Goal: Complete application form

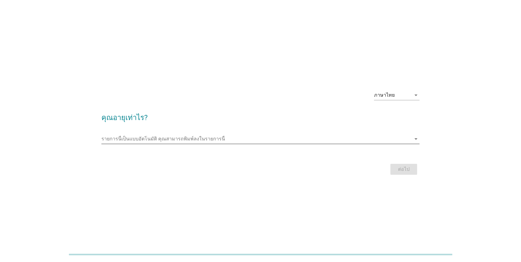
click at [402, 136] on input "รายการนี้เป็นแบบอัตโนมัติ คุณสามารถพิมพ์ลงในรายการนี้" at bounding box center [256, 139] width 310 height 10
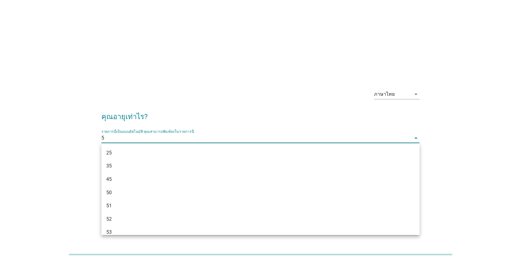
type input "55"
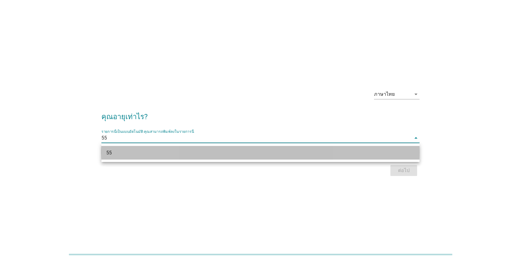
click at [399, 150] on div "55" at bounding box center [260, 152] width 318 height 13
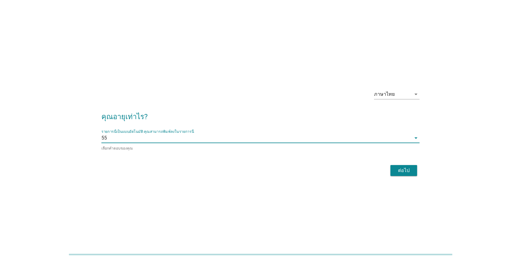
click at [409, 171] on div "ต่อไป" at bounding box center [403, 170] width 17 height 7
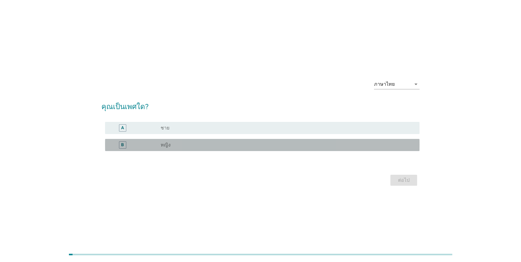
click at [246, 145] on div "radio_button_unchecked หญิง" at bounding box center [285, 145] width 249 height 6
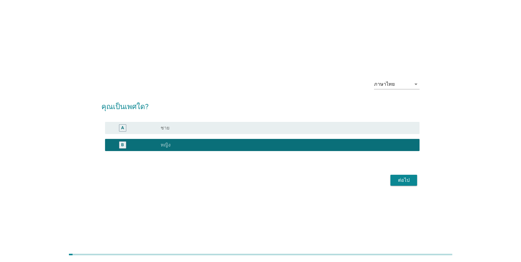
click at [404, 179] on div "ต่อไป" at bounding box center [403, 179] width 17 height 7
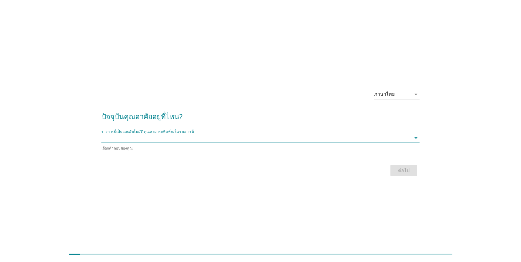
click at [290, 142] on input "รายการนี้เป็นแบบอัตโนมัติ คุณสามารถพิมพ์ลงในรายการนี้" at bounding box center [256, 138] width 310 height 10
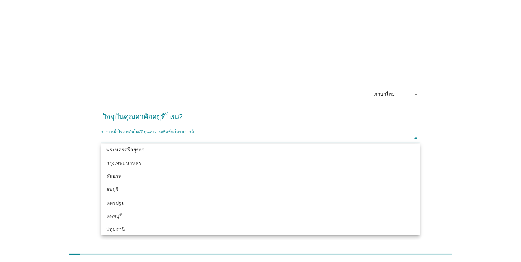
scroll to position [516, 0]
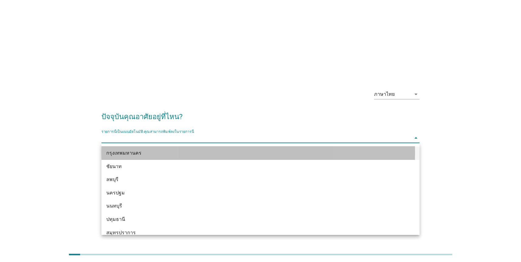
click at [213, 148] on div "กรุงเทพมหานคร" at bounding box center [260, 152] width 318 height 13
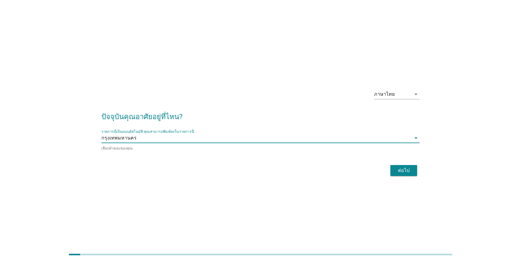
click at [411, 170] on div "ต่อไป" at bounding box center [403, 170] width 17 height 7
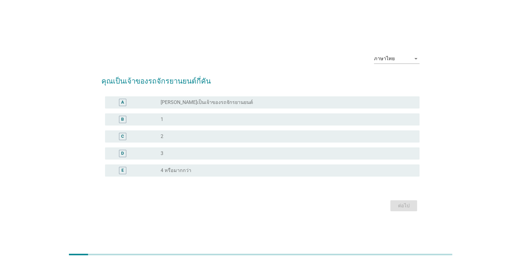
click at [172, 121] on div "radio_button_unchecked 1" at bounding box center [285, 119] width 249 height 6
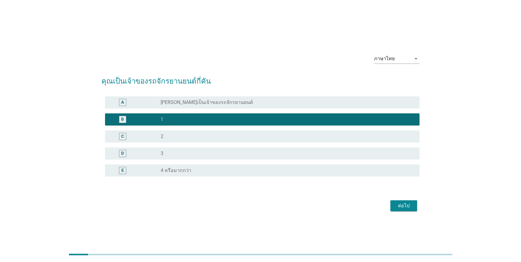
click at [412, 206] on div "ต่อไป" at bounding box center [403, 205] width 17 height 7
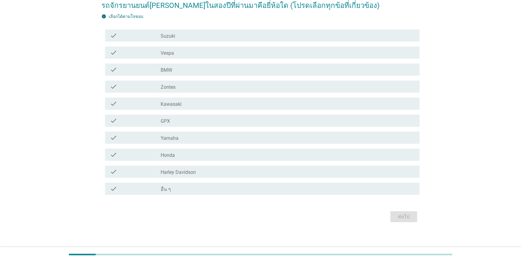
scroll to position [57, 0]
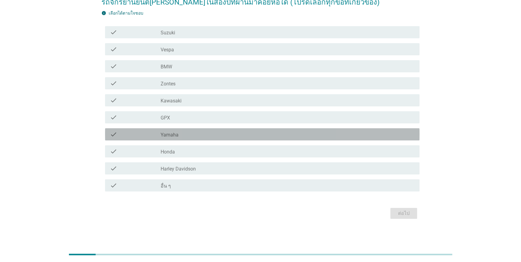
click at [201, 134] on div "check_box_outline_blank Yamaha" at bounding box center [288, 134] width 254 height 7
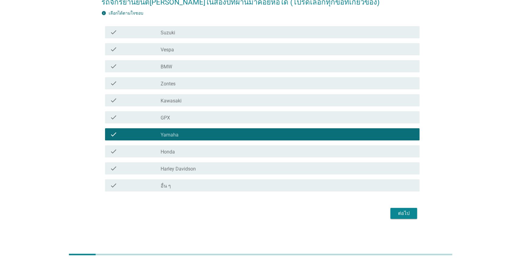
click at [410, 213] on div "ต่อไป" at bounding box center [403, 212] width 17 height 7
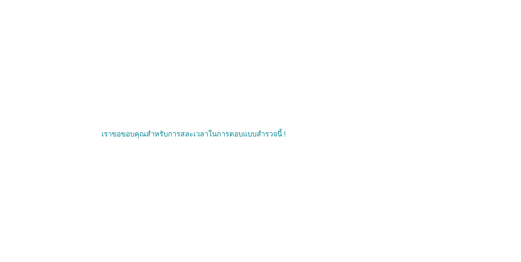
scroll to position [0, 0]
